Goal: Task Accomplishment & Management: Manage account settings

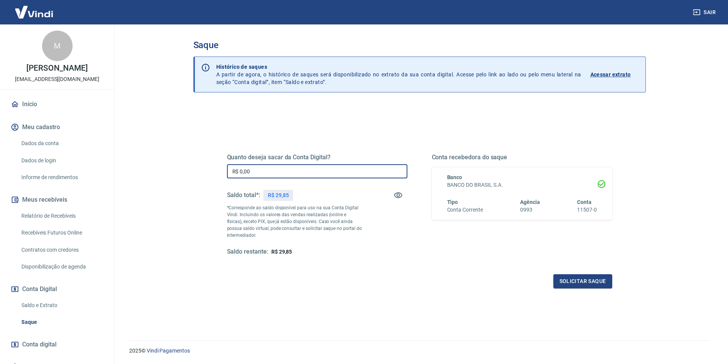
click at [291, 171] on input "R$ 0,00" at bounding box center [317, 171] width 180 height 14
type input "R$ 29,85"
click at [591, 281] on button "Solicitar saque" at bounding box center [583, 282] width 59 height 14
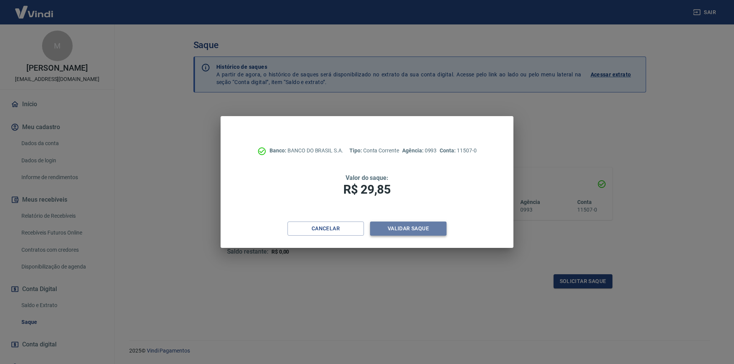
click at [418, 231] on button "Validar saque" at bounding box center [408, 229] width 76 height 14
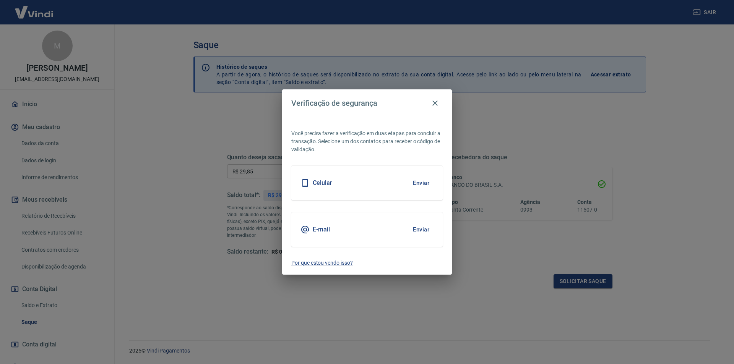
click at [420, 230] on button "Enviar" at bounding box center [421, 230] width 25 height 16
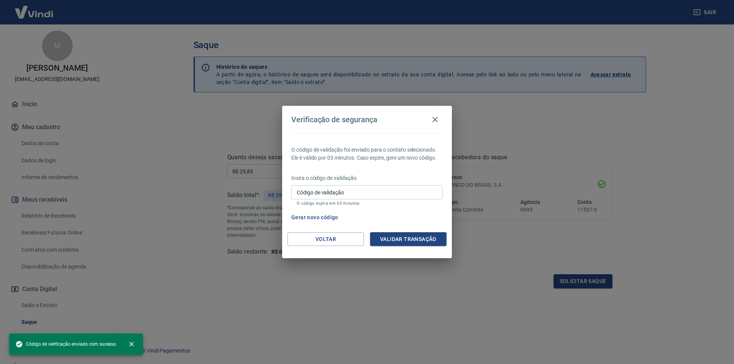
click at [331, 192] on input "Código de validação" at bounding box center [366, 192] width 151 height 14
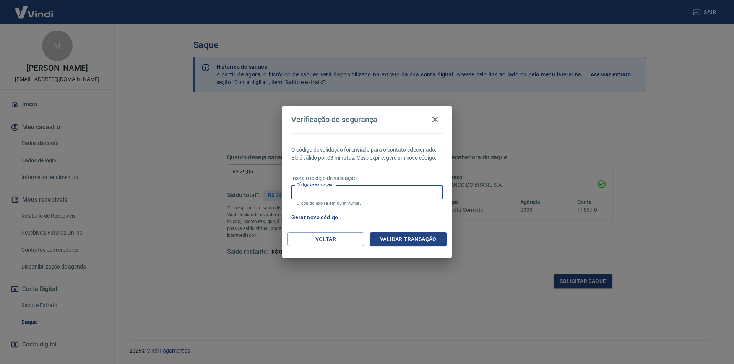
paste input "681258"
type input "681258"
click at [403, 236] on button "Validar transação" at bounding box center [408, 239] width 76 height 14
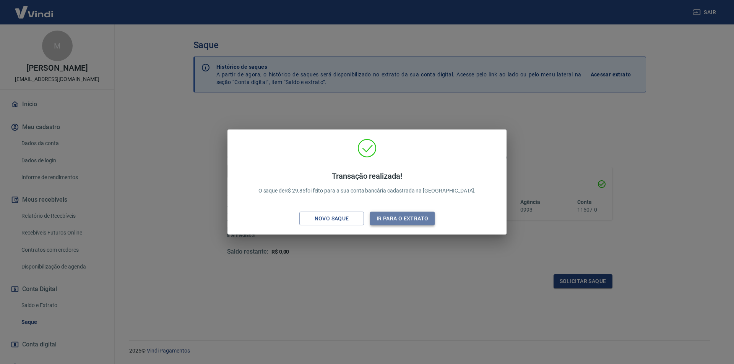
click at [408, 225] on button "Ir para o extrato" at bounding box center [402, 219] width 65 height 14
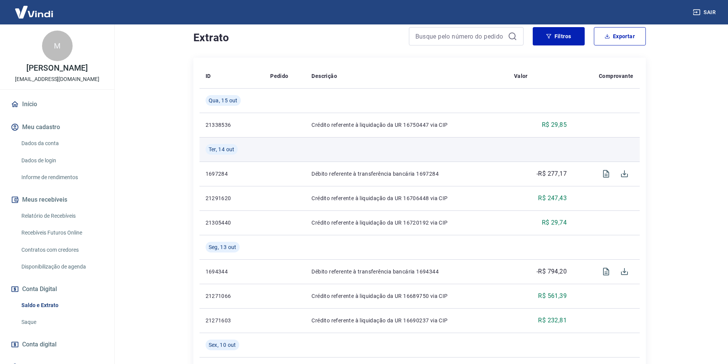
scroll to position [153, 0]
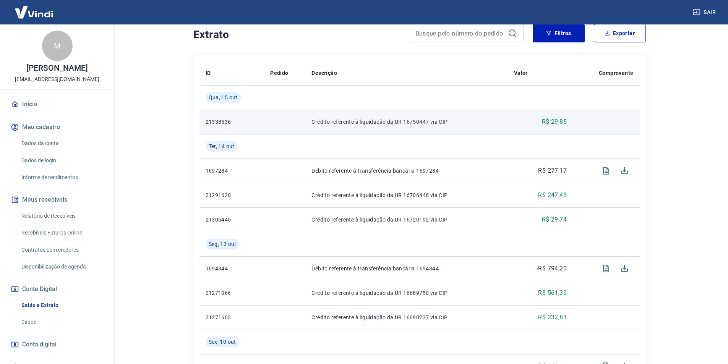
click at [559, 123] on p "R$ 29,85" at bounding box center [554, 121] width 25 height 9
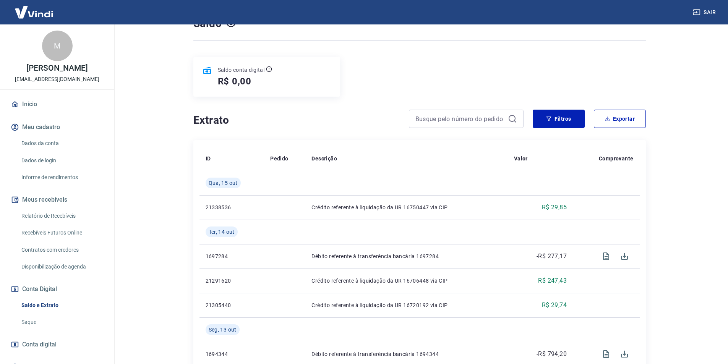
scroll to position [38, 0]
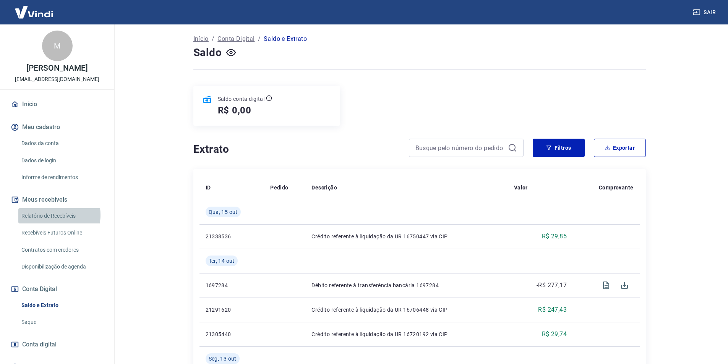
click at [53, 223] on link "Relatório de Recebíveis" at bounding box center [61, 216] width 87 height 16
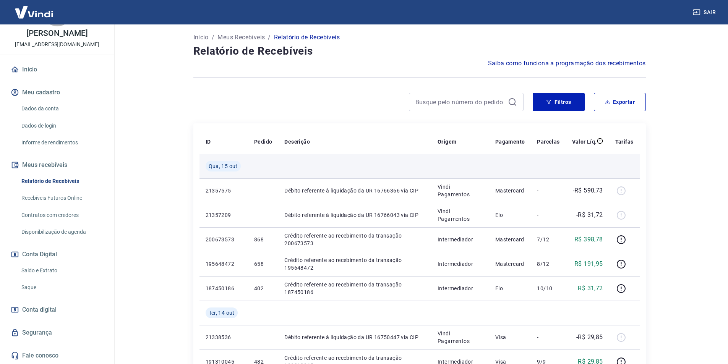
scroll to position [76, 0]
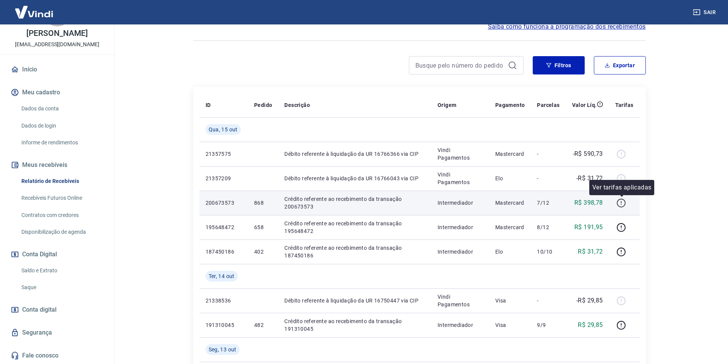
click at [623, 203] on icon "button" at bounding box center [622, 203] width 10 height 10
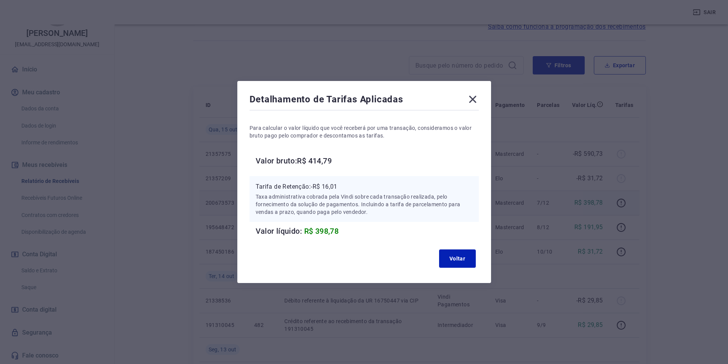
click at [475, 99] on icon at bounding box center [472, 99] width 7 height 7
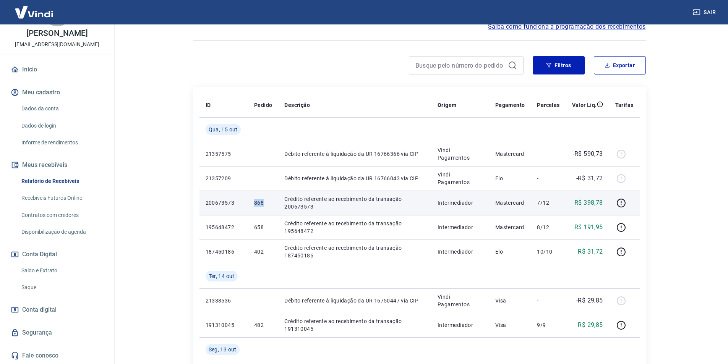
drag, startPoint x: 255, startPoint y: 200, endPoint x: 263, endPoint y: 201, distance: 8.3
click at [263, 201] on p "868" at bounding box center [263, 203] width 18 height 8
